Goal: Check status: Check status

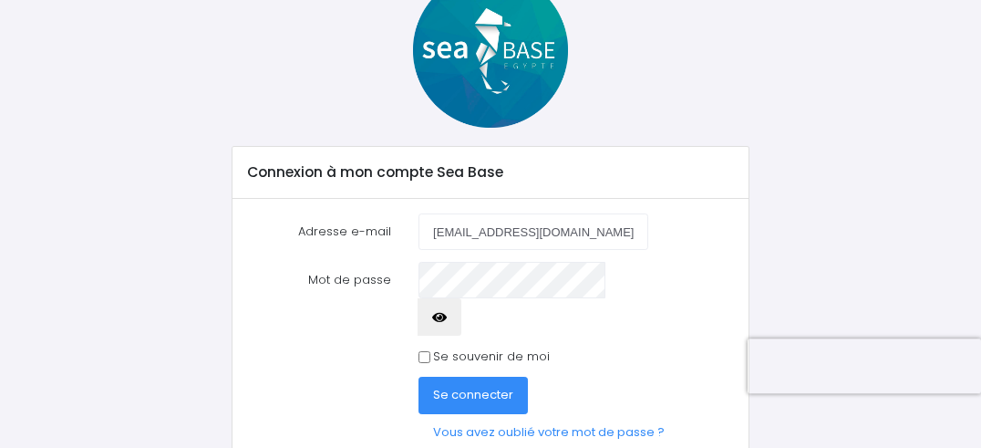
scroll to position [132, 0]
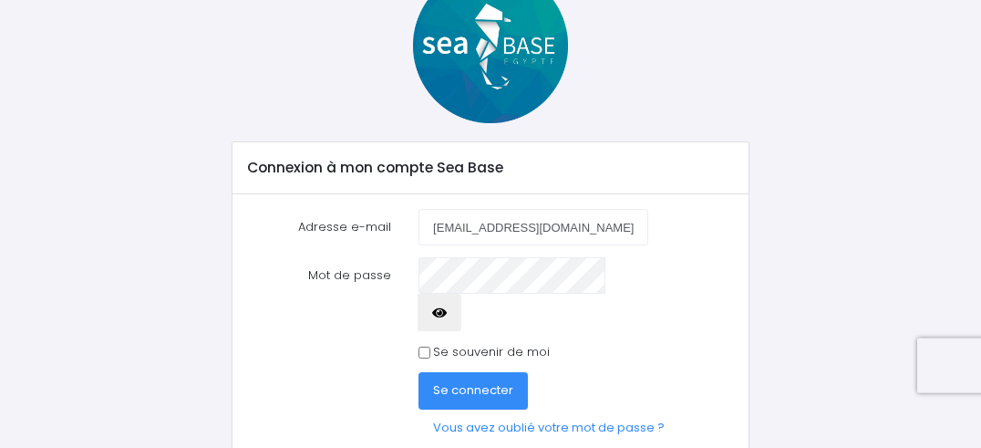
type input "[EMAIL_ADDRESS][DOMAIN_NAME]"
click at [469, 381] on span "Se connecter" at bounding box center [473, 389] width 80 height 17
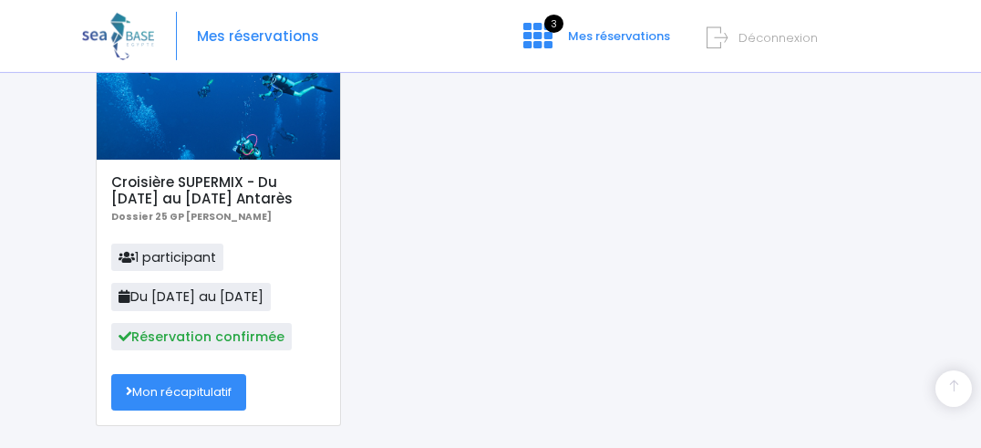
scroll to position [709, 0]
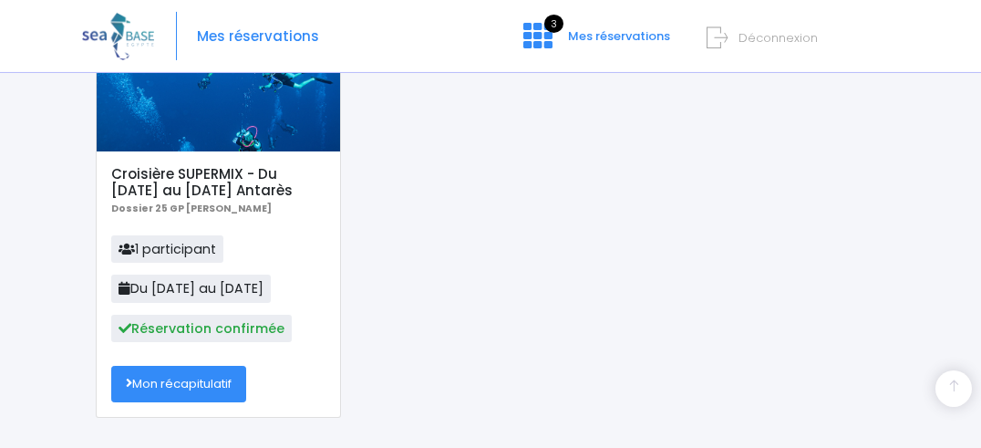
click at [177, 388] on link "Mon récapitulatif" at bounding box center [178, 384] width 135 height 36
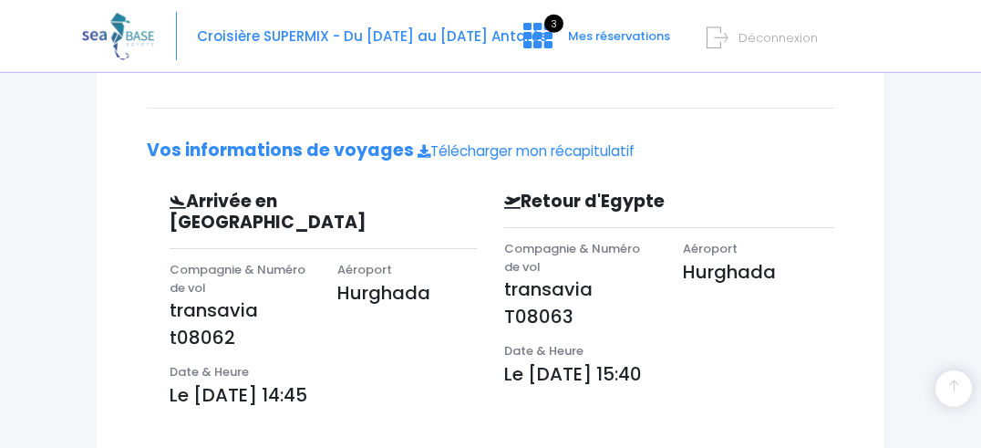
scroll to position [492, 0]
click at [529, 370] on div "Date & Heure Le 22/12/2025 à 15:40" at bounding box center [669, 370] width 357 height 57
click at [536, 360] on p "Le 22/12/2025 à 15:40" at bounding box center [669, 373] width 330 height 27
